Goal: Navigation & Orientation: Find specific page/section

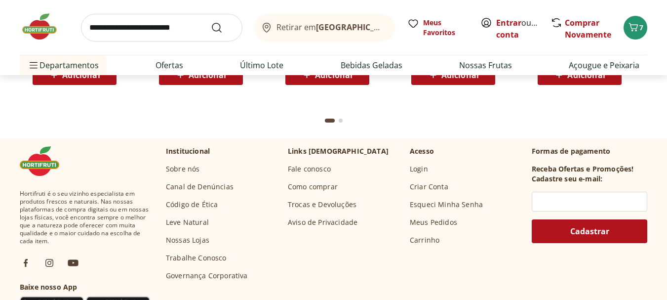
scroll to position [2894, 0]
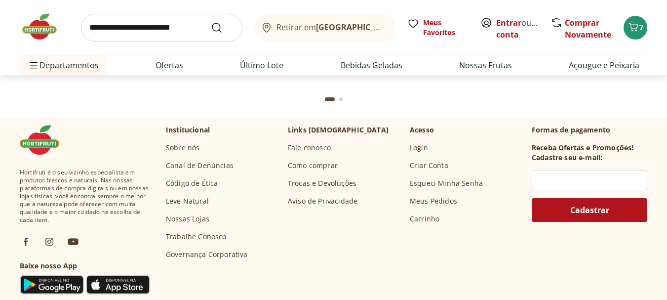
click at [186, 220] on link "Nossas Lojas" at bounding box center [187, 219] width 43 height 10
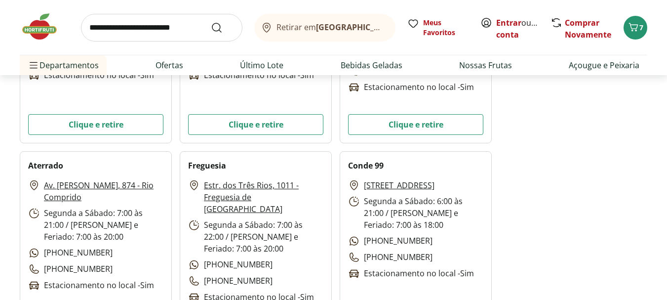
scroll to position [3111, 0]
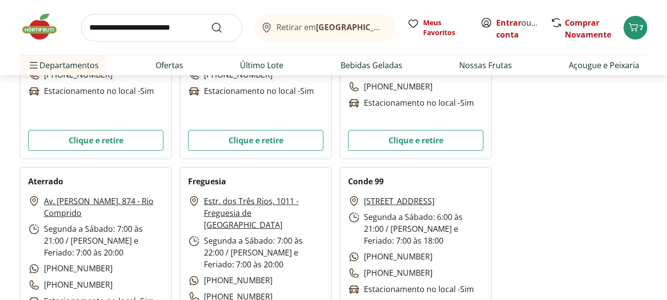
click at [227, 202] on link "Estr. dos Três Rios, 1011 - Freguesia de Jacarepaguá" at bounding box center [264, 213] width 120 height 36
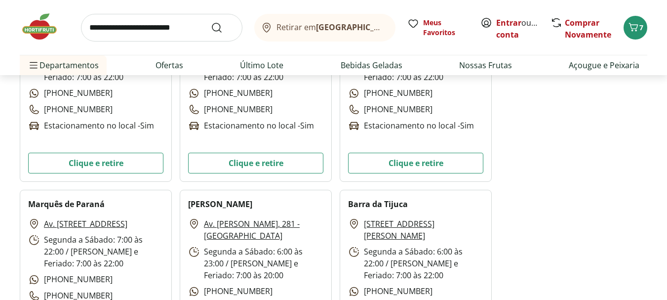
scroll to position [891, 0]
